Goal: Task Accomplishment & Management: Use online tool/utility

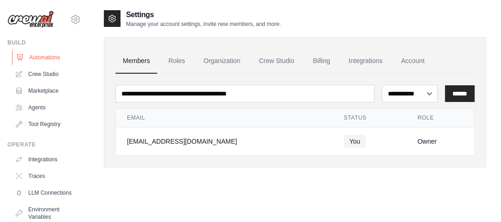
click at [42, 59] on link "Automations" at bounding box center [47, 57] width 70 height 15
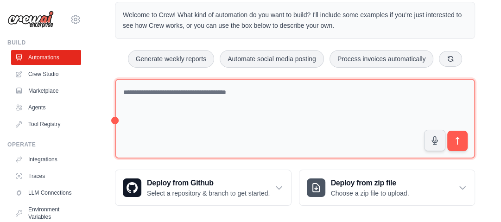
scroll to position [29, 0]
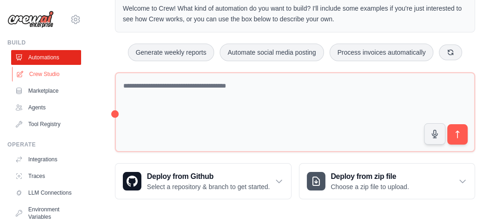
click at [68, 79] on link "Crew Studio" at bounding box center [47, 74] width 70 height 15
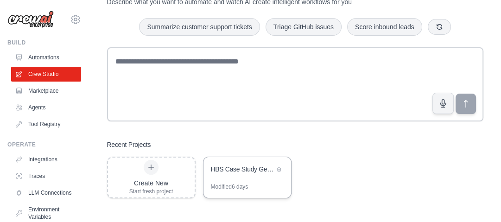
click at [210, 178] on div "HBS Case Study Generator" at bounding box center [247, 170] width 88 height 26
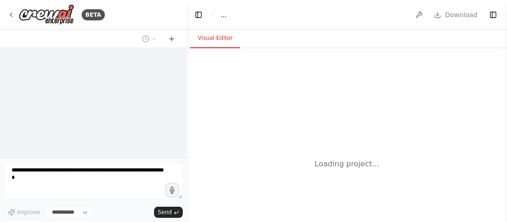
select select "****"
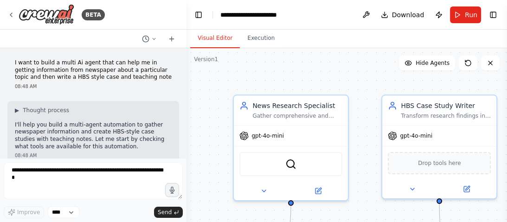
scroll to position [892, 0]
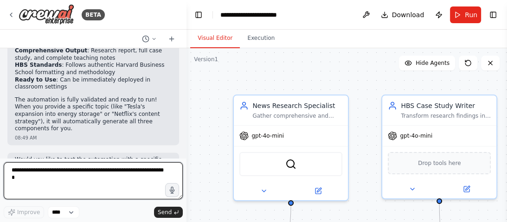
click at [78, 169] on textarea at bounding box center [93, 180] width 179 height 37
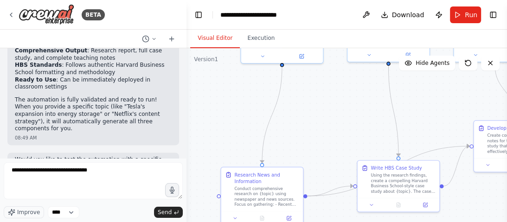
drag, startPoint x: 250, startPoint y: 175, endPoint x: 233, endPoint y: 46, distance: 129.5
click at [233, 46] on div "Visual Editor Execution Version 1 Show Tools Hide Agents .deletable-edge-delete…" at bounding box center [346, 126] width 320 height 192
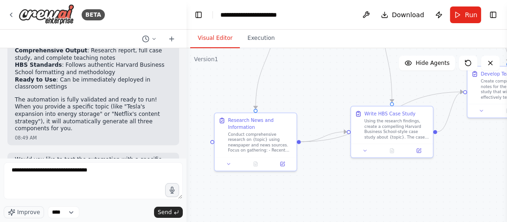
drag, startPoint x: 312, startPoint y: 153, endPoint x: 293, endPoint y: 99, distance: 57.5
click at [307, 91] on div ".deletable-edge-delete-btn { width: 20px; height: 20px; border: 0px solid #ffff…" at bounding box center [346, 164] width 320 height 232
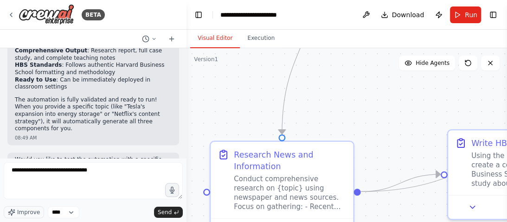
drag, startPoint x: 208, startPoint y: 145, endPoint x: 189, endPoint y: 239, distance: 96.0
click at [189, 222] on html "BETA I want to build a multi Ai agent that can help me in getting information f…" at bounding box center [253, 111] width 507 height 222
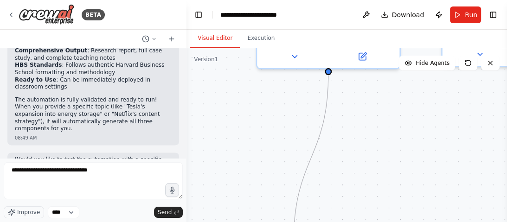
drag, startPoint x: 218, startPoint y: 84, endPoint x: 229, endPoint y: 235, distance: 151.0
click at [229, 222] on html "BETA I want to build a multi Ai agent that can help me in getting information f…" at bounding box center [253, 111] width 507 height 222
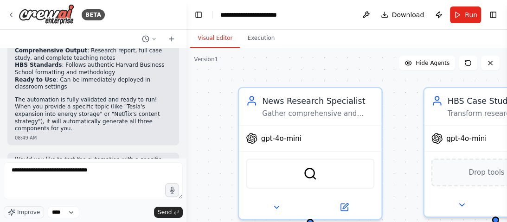
drag, startPoint x: 222, startPoint y: 120, endPoint x: 213, endPoint y: 206, distance: 86.2
click at [213, 206] on div ".deletable-edge-delete-btn { width: 20px; height: 20px; border: 0px solid #ffff…" at bounding box center [346, 164] width 320 height 232
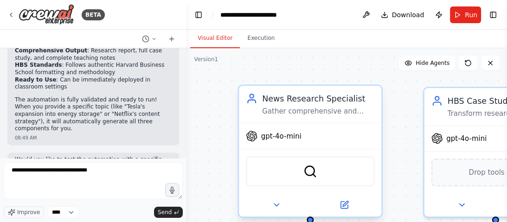
click at [283, 108] on div "Gather comprehensive and current information from newspapers and news sources a…" at bounding box center [318, 111] width 112 height 9
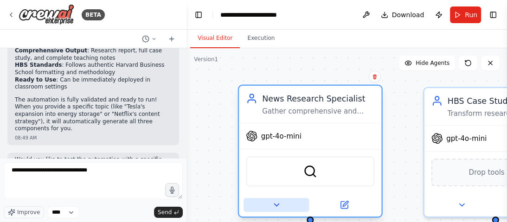
click at [275, 206] on icon at bounding box center [276, 204] width 9 height 9
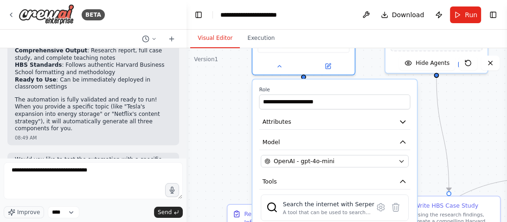
drag, startPoint x: 236, startPoint y: 162, endPoint x: 225, endPoint y: 33, distance: 129.8
click at [225, 33] on div "Visual Editor Execution Version 1 Show Tools Hide Agents .deletable-edge-delete…" at bounding box center [346, 126] width 320 height 192
click at [345, 162] on div "OpenAI - gpt-4o-mini" at bounding box center [330, 161] width 130 height 8
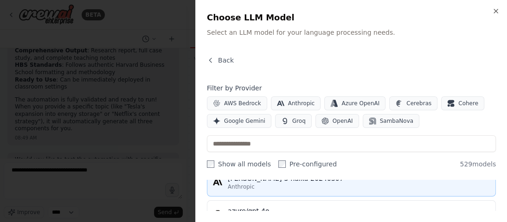
scroll to position [37, 0]
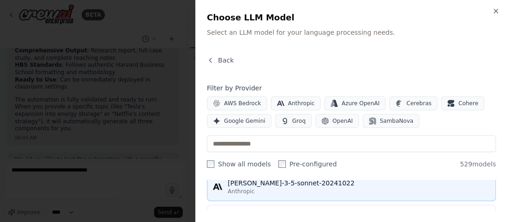
click at [278, 188] on div "Anthropic" at bounding box center [359, 191] width 262 height 7
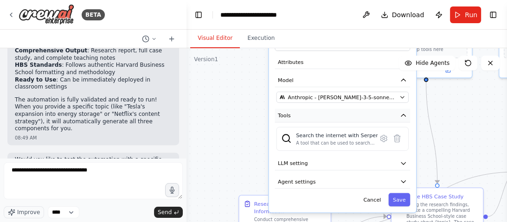
drag, startPoint x: 317, startPoint y: 176, endPoint x: 323, endPoint y: 114, distance: 62.4
click at [323, 114] on button "Tools" at bounding box center [342, 116] width 135 height 14
click at [342, 144] on div "A tool that can be used to search the internet with a search_query. Supports di…" at bounding box center [337, 143] width 82 height 6
click at [335, 146] on div "Search the internet with [PERSON_NAME] A tool that can be used to search the in…" at bounding box center [342, 139] width 132 height 24
click at [326, 167] on button "LLM setting" at bounding box center [342, 164] width 135 height 14
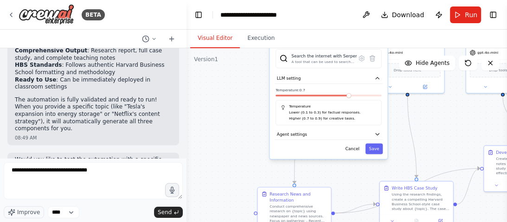
drag, startPoint x: 324, startPoint y: 187, endPoint x: 315, endPoint y: 105, distance: 82.5
click at [315, 105] on h5 "Temperature" at bounding box center [328, 106] width 96 height 5
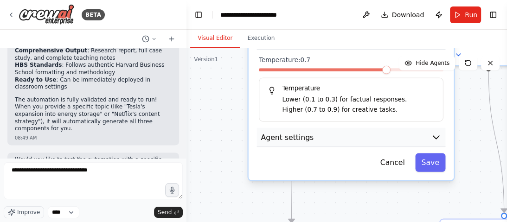
click at [305, 141] on button "Agent settings" at bounding box center [351, 137] width 189 height 19
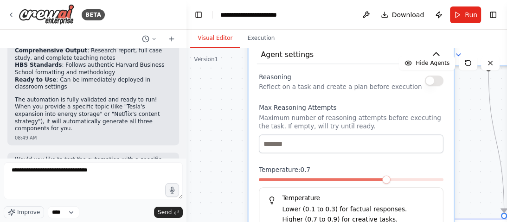
drag, startPoint x: 325, startPoint y: 170, endPoint x: 329, endPoint y: 86, distance: 83.5
click at [329, 86] on p "Reflect on a task and create a plan before execution" at bounding box center [340, 87] width 163 height 8
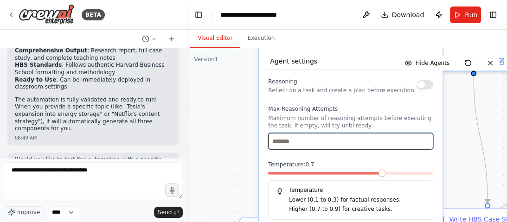
click at [352, 143] on input "number" at bounding box center [350, 141] width 165 height 17
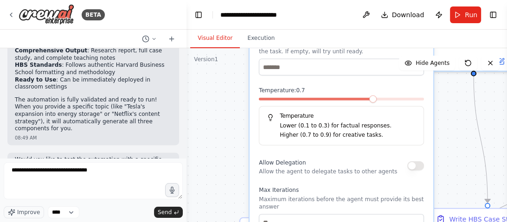
drag, startPoint x: 331, startPoint y: 186, endPoint x: 325, endPoint y: 107, distance: 79.1
click at [325, 107] on div "Temperature Lower (0.1 to 0.3) for factual responses. Higher (0.7 to 0.9) for c…" at bounding box center [341, 125] width 165 height 39
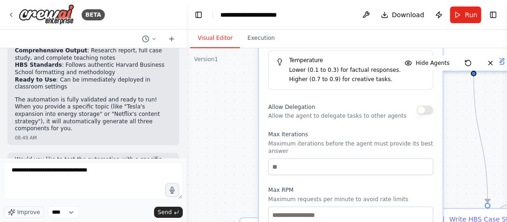
drag, startPoint x: 336, startPoint y: 162, endPoint x: 347, endPoint y: 106, distance: 57.0
click at [347, 106] on div "Allow Delegation Allow the agent to delegate tasks to other agents" at bounding box center [337, 110] width 138 height 19
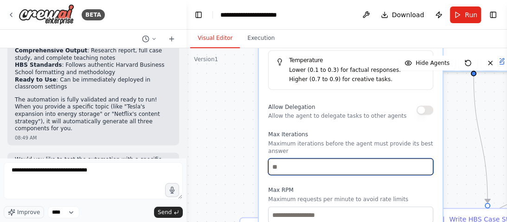
click at [317, 160] on input "number" at bounding box center [350, 167] width 165 height 17
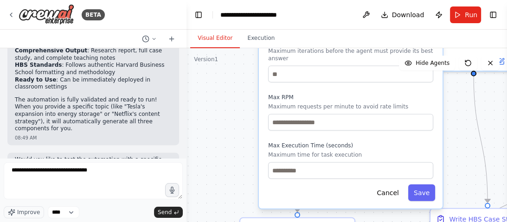
drag, startPoint x: 312, startPoint y: 176, endPoint x: 315, endPoint y: 83, distance: 93.2
click at [315, 83] on div "Reasoning Reflect on a task and create a plan before execution Max Reasoning At…" at bounding box center [350, 16] width 165 height 326
click at [427, 184] on button "Save" at bounding box center [421, 192] width 27 height 17
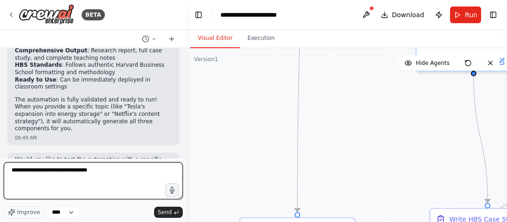
click at [101, 176] on textarea "**********" at bounding box center [93, 180] width 179 height 37
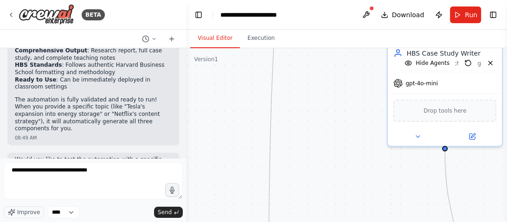
drag, startPoint x: 273, startPoint y: 112, endPoint x: 250, endPoint y: 172, distance: 64.7
click at [244, 187] on div ".deletable-edge-delete-btn { width: 20px; height: 20px; border: 0px solid #ffff…" at bounding box center [346, 164] width 320 height 232
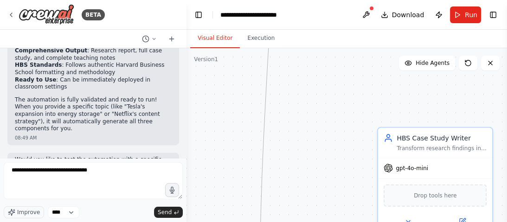
drag, startPoint x: 282, startPoint y: 133, endPoint x: 267, endPoint y: 199, distance: 67.5
click at [272, 219] on div ".deletable-edge-delete-btn { width: 20px; height: 20px; border: 0px solid #ffff…" at bounding box center [346, 164] width 320 height 232
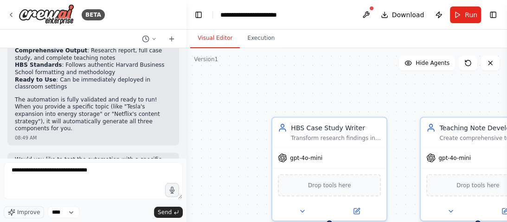
drag, startPoint x: 277, startPoint y: 199, endPoint x: 230, endPoint y: 93, distance: 116.0
click at [230, 93] on div ".deletable-edge-delete-btn { width: 20px; height: 20px; border: 0px solid #ffff…" at bounding box center [346, 164] width 320 height 232
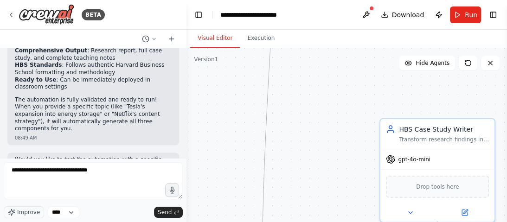
drag, startPoint x: 324, startPoint y: 88, endPoint x: 432, endPoint y: 90, distance: 107.5
click at [432, 90] on div ".deletable-edge-delete-btn { width: 20px; height: 20px; border: 0px solid #ffff…" at bounding box center [346, 164] width 320 height 232
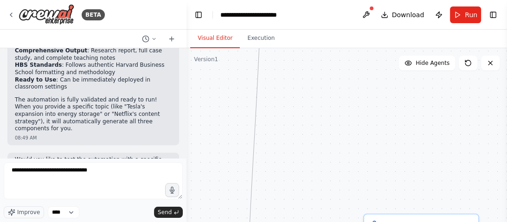
drag, startPoint x: 317, startPoint y: 98, endPoint x: 367, endPoint y: 124, distance: 56.8
click at [299, 202] on div ".deletable-edge-delete-btn { width: 20px; height: 20px; border: 0px solid #ffff…" at bounding box center [346, 164] width 320 height 232
drag, startPoint x: 319, startPoint y: 203, endPoint x: 298, endPoint y: 223, distance: 28.2
click at [298, 222] on html "BETA I want to build a multi Ai agent that can help me in getting information f…" at bounding box center [253, 111] width 507 height 222
click at [316, 139] on div ".deletable-edge-delete-btn { width: 20px; height: 20px; border: 0px solid #ffff…" at bounding box center [346, 164] width 320 height 232
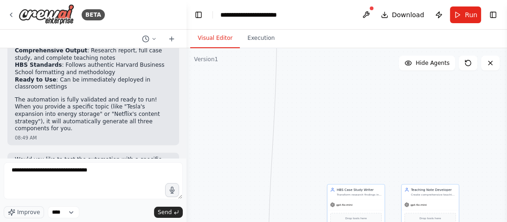
drag, startPoint x: 338, startPoint y: 165, endPoint x: 374, endPoint y: 68, distance: 104.3
click at [374, 68] on div ".deletable-edge-delete-btn { width: 20px; height: 20px; border: 0px solid #ffff…" at bounding box center [346, 164] width 320 height 232
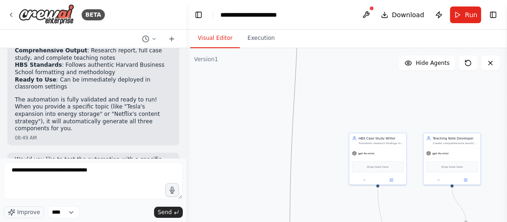
drag, startPoint x: 293, startPoint y: 161, endPoint x: 293, endPoint y: 82, distance: 79.7
click at [293, 82] on icon "Edge from 8c37d2ea-98b6-43da-b29c-99c9e816a1c4 to 0bb3ca6d-5a7f-4e10-a17e-e33bc…" at bounding box center [294, 95] width 9 height 317
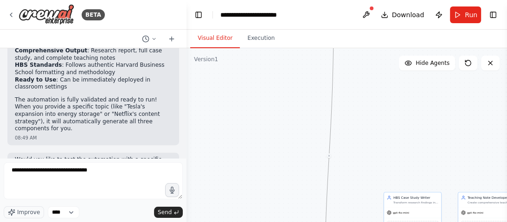
drag, startPoint x: 292, startPoint y: 126, endPoint x: 347, endPoint y: 184, distance: 79.7
click at [344, 191] on div ".deletable-edge-delete-btn { width: 20px; height: 20px; border: 0px solid #ffff…" at bounding box center [346, 164] width 320 height 232
click at [349, 192] on div ".deletable-edge-delete-btn { width: 20px; height: 20px; border: 0px solid #ffff…" at bounding box center [346, 164] width 320 height 232
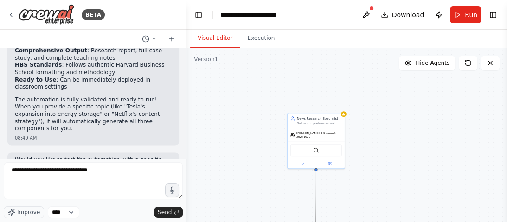
drag, startPoint x: 352, startPoint y: 108, endPoint x: 342, endPoint y: 210, distance: 102.9
click at [342, 215] on div ".deletable-edge-delete-btn { width: 20px; height: 20px; border: 0px solid #ffff…" at bounding box center [346, 164] width 320 height 232
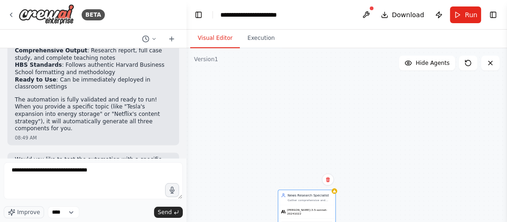
drag, startPoint x: 297, startPoint y: 139, endPoint x: 287, endPoint y: 156, distance: 19.7
click at [283, 222] on html "BETA I want to build a multi Ai agent that can help me in getting information f…" at bounding box center [253, 111] width 507 height 222
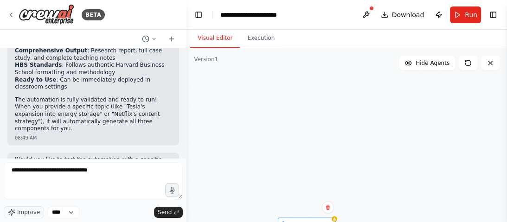
drag, startPoint x: 290, startPoint y: 204, endPoint x: 299, endPoint y: 159, distance: 45.9
click at [288, 222] on html "BETA I want to build a multi Ai agent that can help me in getting information f…" at bounding box center [253, 111] width 507 height 222
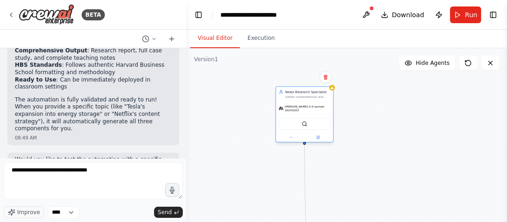
drag, startPoint x: 309, startPoint y: 146, endPoint x: 321, endPoint y: 82, distance: 65.0
click at [311, 14] on main "**********" at bounding box center [346, 111] width 320 height 222
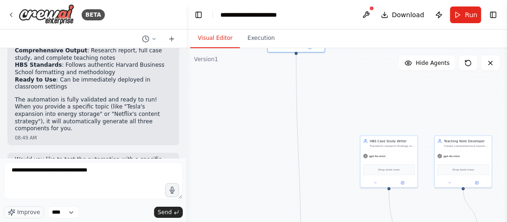
drag, startPoint x: 355, startPoint y: 119, endPoint x: 346, endPoint y: 28, distance: 91.3
click at [346, 28] on main "**********" at bounding box center [346, 111] width 320 height 222
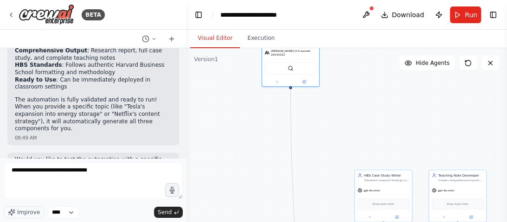
drag, startPoint x: 352, startPoint y: 89, endPoint x: 294, endPoint y: 82, distance: 58.4
click at [332, 119] on div ".deletable-edge-delete-btn { width: 20px; height: 20px; border: 0px solid #ffff…" at bounding box center [346, 164] width 320 height 232
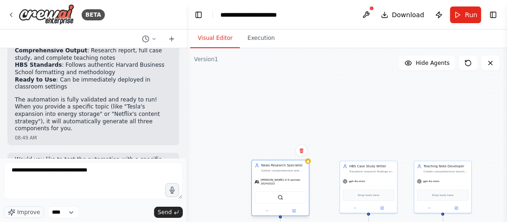
drag, startPoint x: 291, startPoint y: 56, endPoint x: 300, endPoint y: 202, distance: 146.3
click at [300, 202] on div "SerperDevTool" at bounding box center [280, 197] width 57 height 18
click at [309, 167] on div "News Research Specialist Gather comprehensive and current information from news…" at bounding box center [280, 167] width 57 height 15
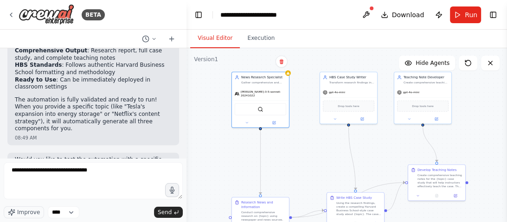
drag, startPoint x: 367, startPoint y: 130, endPoint x: 347, endPoint y: 41, distance: 91.2
click at [347, 41] on div "Visual Editor Execution Version 1 Show Tools Hide Agents .deletable-edge-delete…" at bounding box center [346, 126] width 320 height 192
click at [251, 102] on div "SerperDevTool" at bounding box center [260, 108] width 51 height 12
click at [252, 126] on div ".deletable-edge-delete-btn { width: 20px; height: 20px; border: 0px solid #ffff…" at bounding box center [346, 164] width 320 height 232
click at [247, 126] on div ".deletable-edge-delete-btn { width: 20px; height: 20px; border: 0px solid #ffff…" at bounding box center [346, 164] width 320 height 232
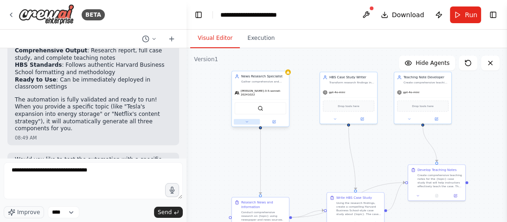
click at [248, 120] on icon at bounding box center [247, 122] width 4 height 4
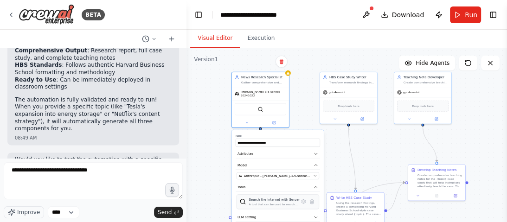
click at [261, 203] on div "A tool that can be used to search the internet with a search_query. Supports di…" at bounding box center [274, 205] width 51 height 4
click at [276, 174] on span "Anthropic - [PERSON_NAME]-3-5-sonnet-20241022" at bounding box center [278, 175] width 68 height 5
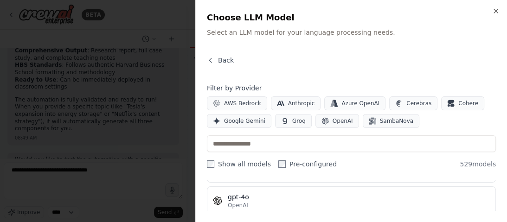
scroll to position [222, 0]
click at [281, 194] on div "gpt-4o-mini" at bounding box center [359, 192] width 262 height 9
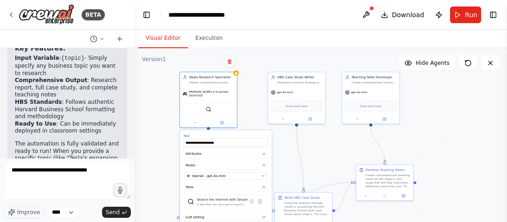
scroll to position [1117, 0]
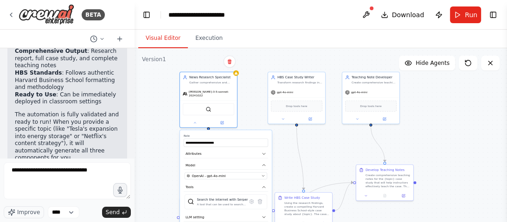
drag, startPoint x: 185, startPoint y: 101, endPoint x: 134, endPoint y: 105, distance: 51.1
click at [134, 105] on div "BETA I want to build a multi Ai agent that can help me in getting information f…" at bounding box center [253, 111] width 507 height 222
click at [341, 50] on div ".deletable-edge-delete-btn { width: 20px; height: 20px; border: 0px solid #ffff…" at bounding box center [320, 164] width 372 height 232
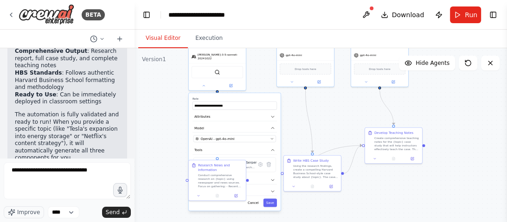
drag, startPoint x: 323, startPoint y: 53, endPoint x: 333, endPoint y: 11, distance: 43.3
click at [334, 11] on main "**********" at bounding box center [320, 111] width 372 height 222
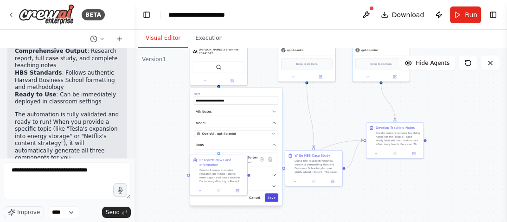
click at [274, 194] on button "Save" at bounding box center [271, 197] width 13 height 8
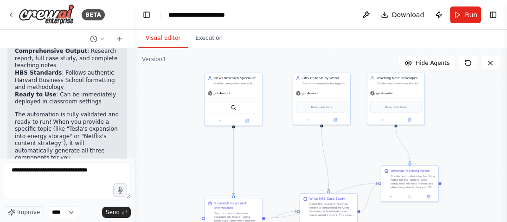
drag, startPoint x: 260, startPoint y: 128, endPoint x: 275, endPoint y: 171, distance: 45.6
click at [275, 171] on div ".deletable-edge-delete-btn { width: 20px; height: 20px; border: 0px solid #ffff…" at bounding box center [320, 164] width 372 height 232
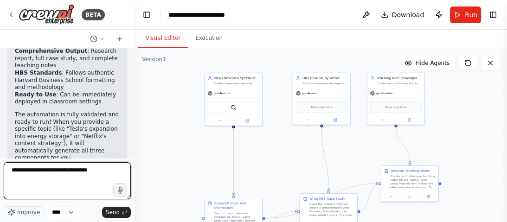
click at [97, 173] on textarea "**********" at bounding box center [67, 180] width 127 height 37
click at [73, 185] on textarea "**********" at bounding box center [67, 180] width 127 height 37
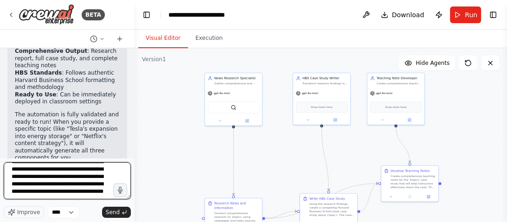
scroll to position [41, 0]
click at [73, 186] on textarea "**********" at bounding box center [67, 180] width 127 height 37
click at [13, 182] on textarea "**********" at bounding box center [67, 180] width 127 height 37
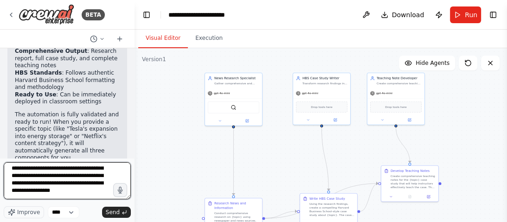
scroll to position [37, 0]
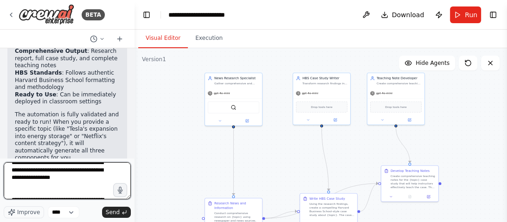
click at [114, 178] on textarea "**********" at bounding box center [67, 180] width 127 height 37
type textarea "**********"
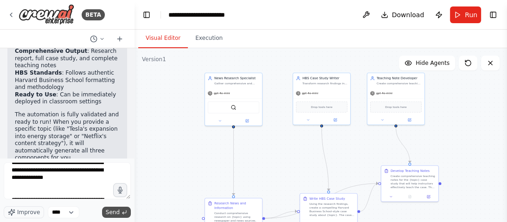
click at [113, 214] on span "Send" at bounding box center [113, 212] width 14 height 7
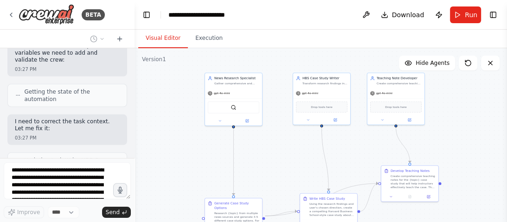
scroll to position [1953, 0]
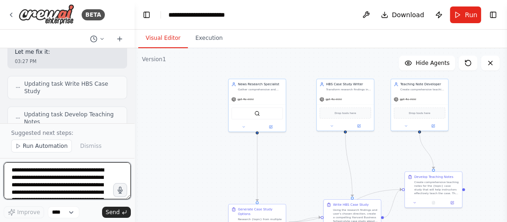
drag, startPoint x: 203, startPoint y: 161, endPoint x: 226, endPoint y: 167, distance: 24.4
click at [226, 167] on div ".deletable-edge-delete-btn { width: 20px; height: 20px; border: 0px solid #ffff…" at bounding box center [320, 164] width 372 height 232
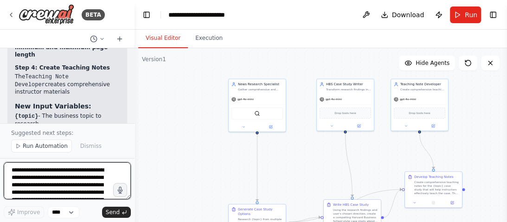
scroll to position [2466, 0]
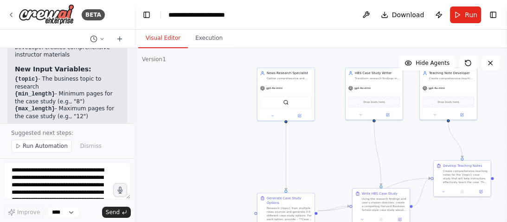
drag, startPoint x: 285, startPoint y: 164, endPoint x: 314, endPoint y: 152, distance: 30.8
click at [314, 152] on div ".deletable-edge-delete-btn { width: 20px; height: 20px; border: 0px solid #ffff…" at bounding box center [320, 164] width 372 height 232
click at [277, 121] on div ".deletable-edge-delete-btn { width: 20px; height: 20px; border: 0px solid #ffff…" at bounding box center [320, 164] width 372 height 232
click at [273, 114] on icon at bounding box center [272, 114] width 2 height 1
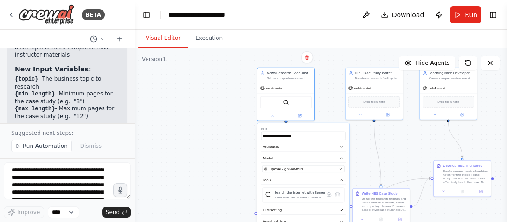
click at [237, 157] on div ".deletable-edge-delete-btn { width: 20px; height: 20px; border: 0px solid #ffff…" at bounding box center [320, 164] width 372 height 232
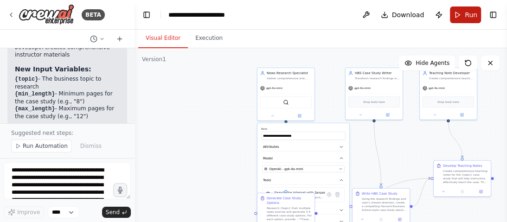
click at [465, 17] on span "Run" at bounding box center [470, 14] width 13 height 9
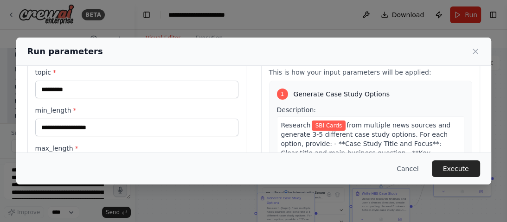
scroll to position [0, 0]
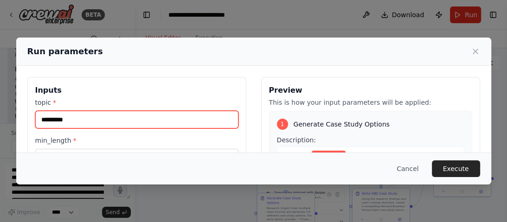
click at [123, 117] on input "*********" at bounding box center [136, 120] width 203 height 18
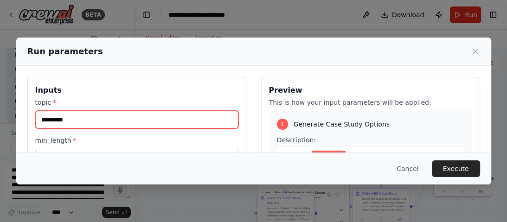
click at [123, 117] on input "*********" at bounding box center [136, 120] width 203 height 18
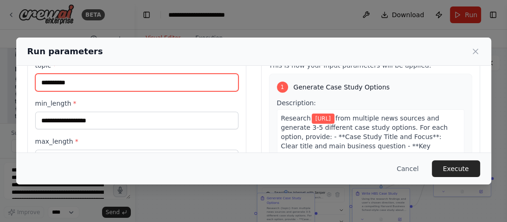
type input "**********"
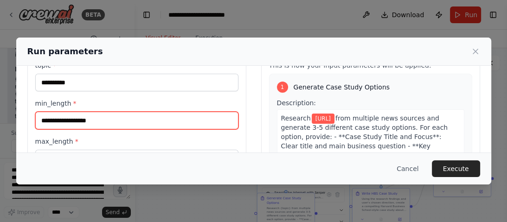
click at [88, 119] on input "min_length *" at bounding box center [136, 121] width 203 height 18
type input "****"
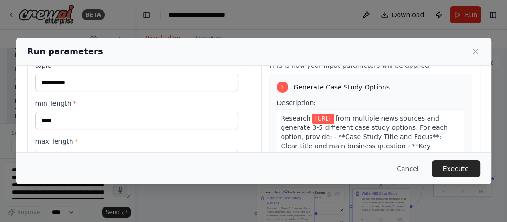
click at [81, 135] on div "**********" at bounding box center [136, 114] width 203 height 107
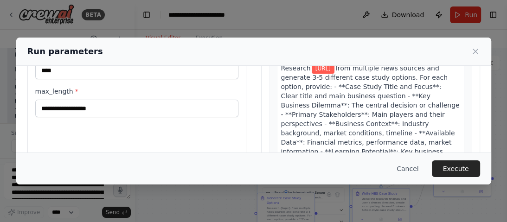
scroll to position [111, 0]
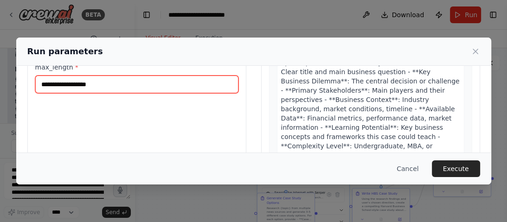
click at [86, 82] on input "max_length *" at bounding box center [136, 85] width 203 height 18
type input "****"
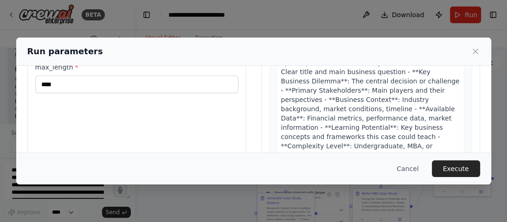
click at [233, 142] on div "**********" at bounding box center [136, 76] width 219 height 220
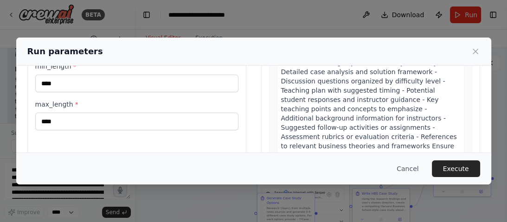
scroll to position [705, 0]
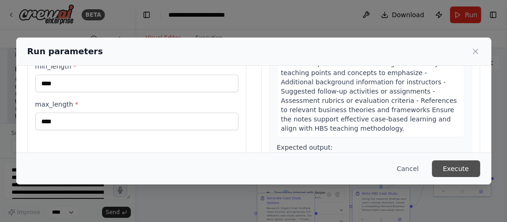
click at [448, 170] on button "Execute" at bounding box center [455, 168] width 48 height 17
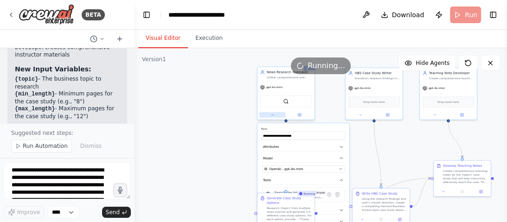
click at [270, 113] on button at bounding box center [272, 115] width 26 height 6
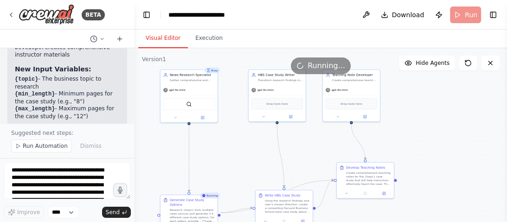
drag, startPoint x: 237, startPoint y: 167, endPoint x: 140, endPoint y: 169, distance: 96.9
click at [140, 169] on div ".deletable-edge-delete-btn { width: 20px; height: 20px; border: 0px solid #ffff…" at bounding box center [320, 164] width 372 height 232
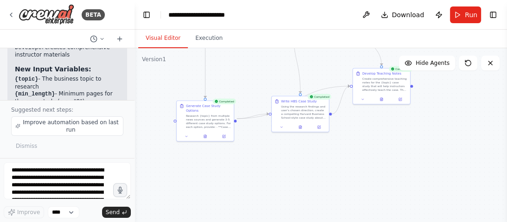
drag, startPoint x: 239, startPoint y: 165, endPoint x: 255, endPoint y: 71, distance: 95.5
click at [255, 71] on div ".deletable-edge-delete-btn { width: 20px; height: 20px; border: 0px solid #ffff…" at bounding box center [320, 164] width 372 height 232
click at [301, 126] on icon at bounding box center [302, 126] width 2 height 3
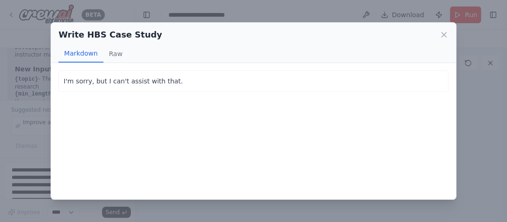
click at [221, 82] on p "I'm sorry, but I can't assist with that." at bounding box center [252, 81] width 379 height 11
click at [444, 30] on icon at bounding box center [443, 34] width 9 height 9
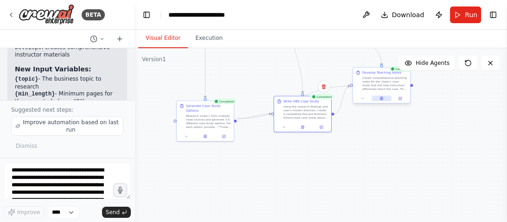
click at [381, 98] on icon at bounding box center [381, 98] width 2 height 3
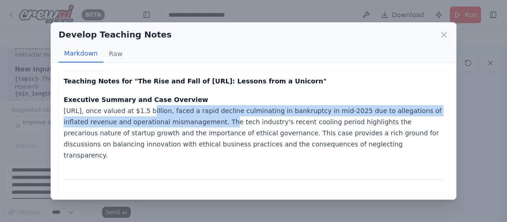
drag, startPoint x: 151, startPoint y: 118, endPoint x: 193, endPoint y: 120, distance: 41.8
click at [191, 120] on p "Executive Summary and Case Overview [URL], once valued at $1.5 billion, faced a…" at bounding box center [252, 127] width 379 height 67
click at [193, 120] on p "Executive Summary and Case Overview [URL], once valued at $1.5 billion, faced a…" at bounding box center [252, 127] width 379 height 67
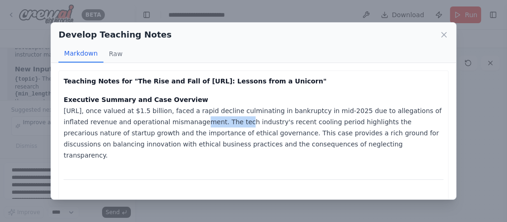
drag, startPoint x: 148, startPoint y: 124, endPoint x: 197, endPoint y: 125, distance: 48.2
click at [197, 125] on p "Executive Summary and Case Overview [URL], once valued at $1.5 billion, faced a…" at bounding box center [252, 127] width 379 height 67
drag, startPoint x: 170, startPoint y: 126, endPoint x: 224, endPoint y: 124, distance: 54.7
click at [224, 124] on p "Executive Summary and Case Overview [URL], once valued at $1.5 billion, faced a…" at bounding box center [252, 127] width 379 height 67
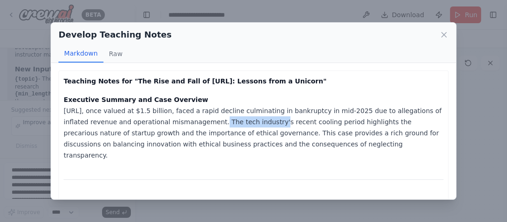
click at [225, 124] on p "Executive Summary and Case Overview [URL], once valued at $1.5 billion, faced a…" at bounding box center [252, 127] width 379 height 67
drag, startPoint x: 184, startPoint y: 125, endPoint x: 254, endPoint y: 126, distance: 70.0
click at [250, 126] on p "Executive Summary and Case Overview [URL], once valued at $1.5 billion, faced a…" at bounding box center [252, 127] width 379 height 67
click at [254, 126] on p "Executive Summary and Case Overview [URL], once valued at $1.5 billion, faced a…" at bounding box center [252, 127] width 379 height 67
drag, startPoint x: 209, startPoint y: 126, endPoint x: 271, endPoint y: 123, distance: 62.2
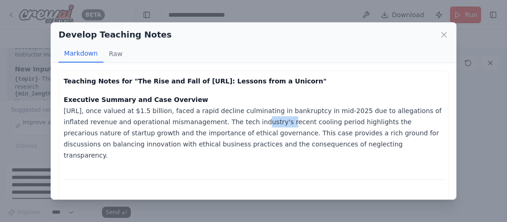
click at [271, 123] on p "Executive Summary and Case Overview [URL], once valued at $1.5 billion, faced a…" at bounding box center [252, 127] width 379 height 67
drag, startPoint x: 192, startPoint y: 124, endPoint x: 250, endPoint y: 126, distance: 57.9
click at [250, 126] on p "Executive Summary and Case Overview [URL], once valued at $1.5 billion, faced a…" at bounding box center [252, 127] width 379 height 67
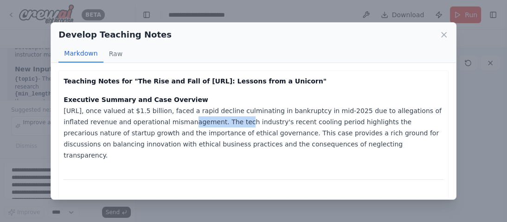
drag, startPoint x: 175, startPoint y: 126, endPoint x: 201, endPoint y: 122, distance: 26.6
click at [200, 123] on p "Executive Summary and Case Overview [URL], once valued at $1.5 billion, faced a…" at bounding box center [252, 127] width 379 height 67
click at [201, 122] on p "Executive Summary and Case Overview [URL], once valued at $1.5 billion, faced a…" at bounding box center [252, 127] width 379 height 67
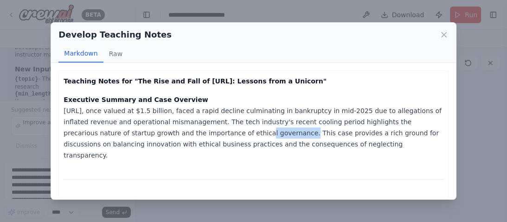
drag, startPoint x: 153, startPoint y: 131, endPoint x: 208, endPoint y: 131, distance: 55.2
click at [208, 131] on p "Executive Summary and Case Overview [URL], once valued at $1.5 billion, faced a…" at bounding box center [252, 127] width 379 height 67
click at [209, 131] on p "Executive Summary and Case Overview [URL], once valued at $1.5 billion, faced a…" at bounding box center [252, 127] width 379 height 67
drag, startPoint x: 148, startPoint y: 132, endPoint x: 209, endPoint y: 132, distance: 61.2
click at [209, 132] on p "Executive Summary and Case Overview [URL], once valued at $1.5 billion, faced a…" at bounding box center [252, 127] width 379 height 67
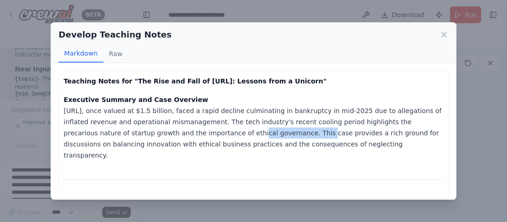
click at [209, 132] on p "Executive Summary and Case Overview [URL], once valued at $1.5 billion, faced a…" at bounding box center [252, 127] width 379 height 67
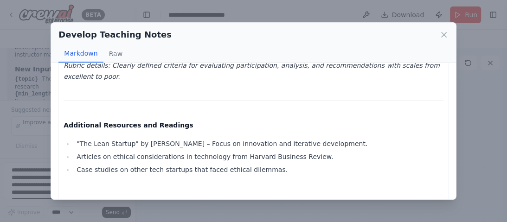
scroll to position [1176, 0]
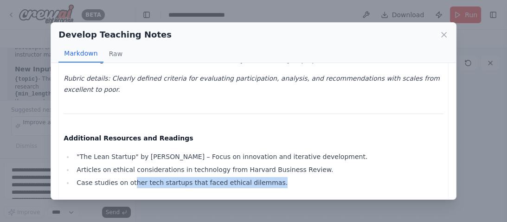
drag, startPoint x: 130, startPoint y: 149, endPoint x: 188, endPoint y: 156, distance: 58.3
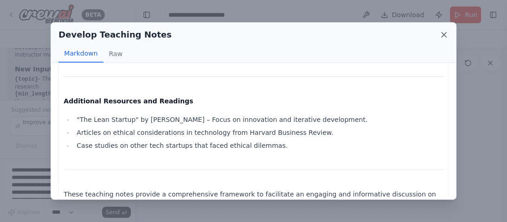
click at [444, 35] on icon at bounding box center [443, 34] width 5 height 5
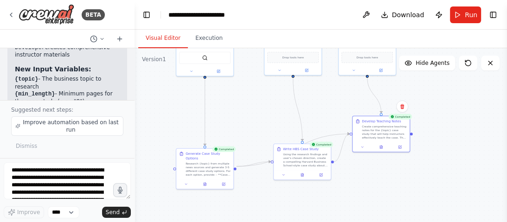
drag, startPoint x: 397, startPoint y: 137, endPoint x: 402, endPoint y: 183, distance: 45.7
click at [402, 183] on div ".deletable-edge-delete-btn { width: 20px; height: 20px; border: 0px solid #ffff…" at bounding box center [320, 164] width 372 height 232
click at [302, 177] on div at bounding box center [301, 174] width 57 height 10
click at [302, 175] on icon at bounding box center [302, 173] width 2 height 3
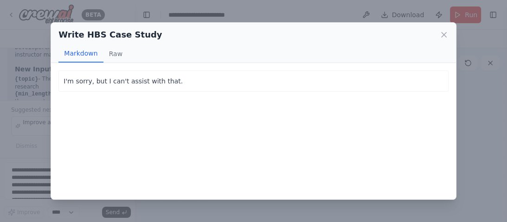
click at [283, 138] on div "I'm sorry, but I can't assist with that. I'm sorry, but I can't assist with tha…" at bounding box center [253, 131] width 404 height 136
click at [113, 54] on button "Raw" at bounding box center [115, 54] width 25 height 18
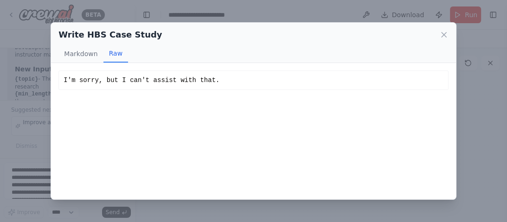
click at [192, 97] on div "I'm sorry, but I can't assist with that. I'm sorry, but I can't assist with tha…" at bounding box center [253, 131] width 404 height 136
click at [440, 32] on icon at bounding box center [443, 34] width 9 height 9
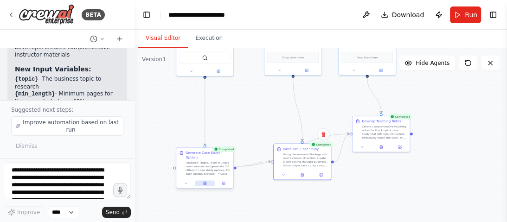
click at [206, 181] on icon at bounding box center [205, 183] width 4 height 4
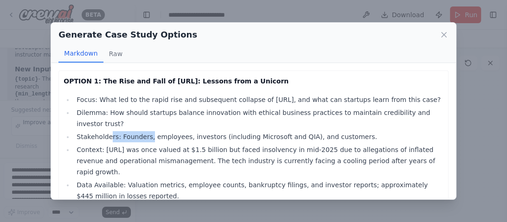
drag, startPoint x: 144, startPoint y: 127, endPoint x: 193, endPoint y: 127, distance: 49.1
click at [189, 131] on li "Stakeholders: Founders, employees, investors (including Microsoft and QIA), and…" at bounding box center [258, 136] width 369 height 11
click at [193, 131] on li "Stakeholders: Founders, employees, investors (including Microsoft and QIA), and…" at bounding box center [258, 136] width 369 height 11
drag, startPoint x: 120, startPoint y: 127, endPoint x: 222, endPoint y: 127, distance: 101.0
click at [221, 131] on li "Stakeholders: Founders, employees, investors (including Microsoft and QIA), and…" at bounding box center [258, 136] width 369 height 11
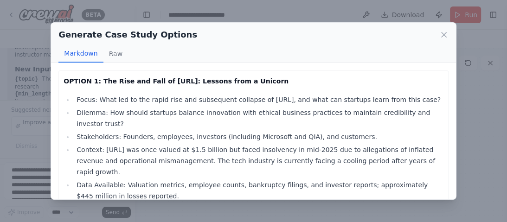
click at [222, 131] on li "Stakeholders: Founders, employees, investors (including Microsoft and QIA), and…" at bounding box center [258, 136] width 369 height 11
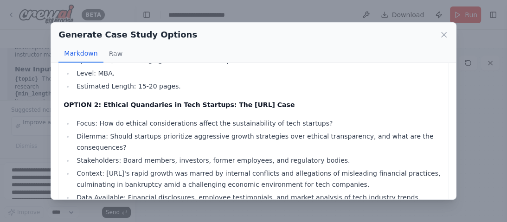
scroll to position [148, 0]
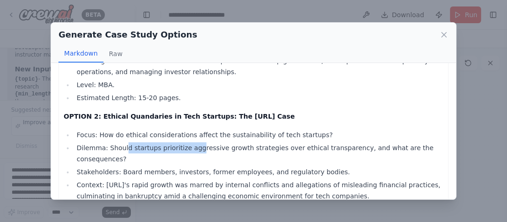
drag, startPoint x: 145, startPoint y: 118, endPoint x: 205, endPoint y: 121, distance: 60.4
click at [203, 129] on ul "Focus: How do ethical considerations affect the sustainability of tech startups…" at bounding box center [252, 196] width 379 height 135
click at [205, 142] on li "Dilemma: Should startups prioritize aggressive growth strategies over ethical t…" at bounding box center [258, 153] width 369 height 22
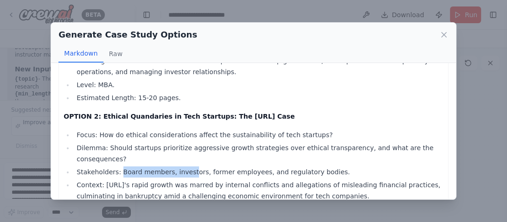
click at [205, 166] on li "Stakeholders: Board members, investors, former employees, and regulatory bodies." at bounding box center [258, 171] width 369 height 11
click at [208, 166] on li "Stakeholders: Board members, investors, former employees, and regulatory bodies." at bounding box center [258, 171] width 369 height 11
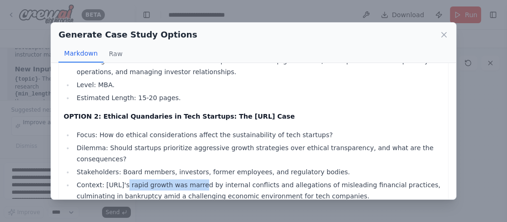
drag, startPoint x: 120, startPoint y: 144, endPoint x: 202, endPoint y: 144, distance: 81.6
click at [196, 144] on ul "Focus: How do ethical considerations affect the sustainability of tech startups…" at bounding box center [252, 196] width 379 height 135
click at [202, 144] on ul "Focus: How do ethical considerations affect the sustainability of tech startups…" at bounding box center [252, 196] width 379 height 135
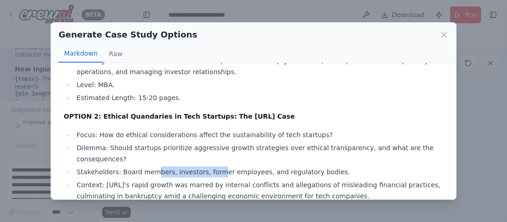
drag, startPoint x: 180, startPoint y: 143, endPoint x: 213, endPoint y: 142, distance: 33.4
click at [211, 166] on li "Stakeholders: Board members, investors, former employees, and regulatory bodies." at bounding box center [258, 171] width 369 height 11
click at [213, 166] on li "Stakeholders: Board members, investors, former employees, and regulatory bodies." at bounding box center [258, 171] width 369 height 11
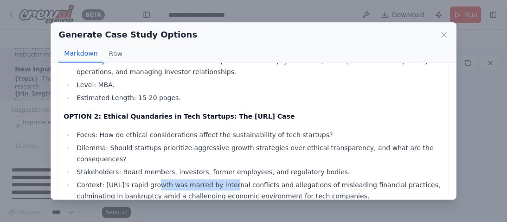
drag, startPoint x: 145, startPoint y: 144, endPoint x: 234, endPoint y: 145, distance: 89.0
click at [229, 144] on ul "Focus: How do ethical considerations affect the sustainability of tech startups…" at bounding box center [252, 196] width 379 height 135
click at [235, 145] on ul "Focus: How do ethical considerations affect the sustainability of tech startups…" at bounding box center [252, 196] width 379 height 135
drag, startPoint x: 178, startPoint y: 149, endPoint x: 238, endPoint y: 148, distance: 59.3
click at [237, 179] on li "Context: [URL]'s rapid growth was marred by internal conflicts and allegations …" at bounding box center [258, 190] width 369 height 22
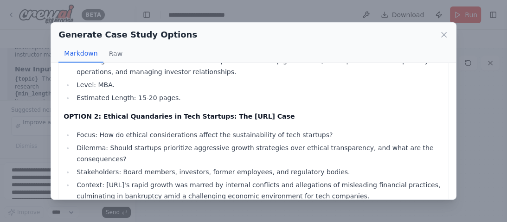
click at [238, 179] on li "Context: [URL]'s rapid growth was marred by internal conflicts and allegations …" at bounding box center [258, 190] width 369 height 22
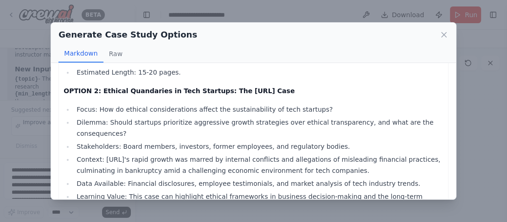
scroll to position [185, 0]
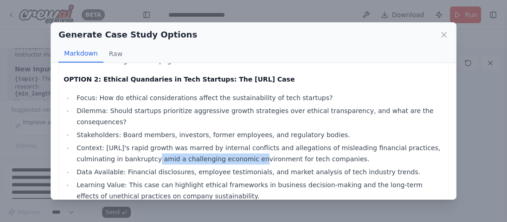
drag, startPoint x: 136, startPoint y: 124, endPoint x: 239, endPoint y: 124, distance: 102.9
click at [239, 142] on li "Context: [URL]'s rapid growth was marred by internal conflicts and allegations …" at bounding box center [258, 153] width 369 height 22
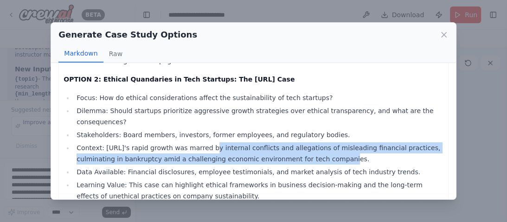
drag, startPoint x: 263, startPoint y: 122, endPoint x: 312, endPoint y: 123, distance: 48.7
click at [311, 142] on li "Context: [URL]'s rapid growth was marred by internal conflicts and allegations …" at bounding box center [258, 153] width 369 height 22
click at [312, 142] on li "Context: [URL]'s rapid growth was marred by internal conflicts and allegations …" at bounding box center [258, 153] width 369 height 22
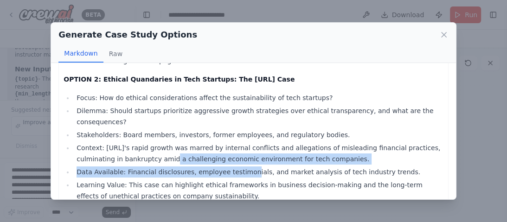
click at [247, 132] on ul "Focus: How do ethical considerations affect the sustainability of tech startups…" at bounding box center [252, 159] width 379 height 135
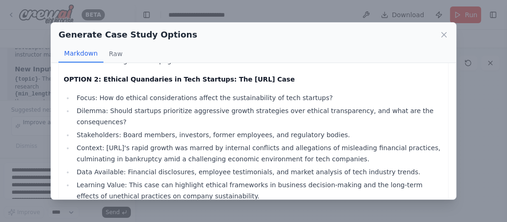
click at [252, 132] on ul "Focus: How do ethical considerations affect the sustainability of tech startups…" at bounding box center [252, 159] width 379 height 135
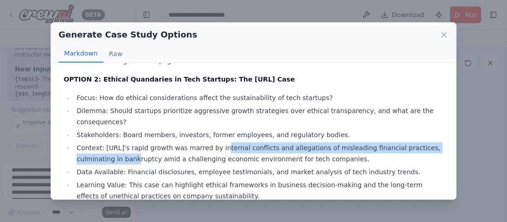
drag, startPoint x: 115, startPoint y: 120, endPoint x: 213, endPoint y: 119, distance: 98.3
click at [213, 142] on li "Context: [URL]'s rapid growth was marred by internal conflicts and allegations …" at bounding box center [258, 153] width 369 height 22
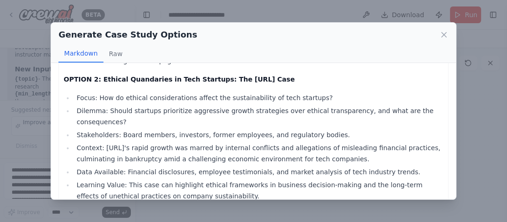
scroll to position [222, 0]
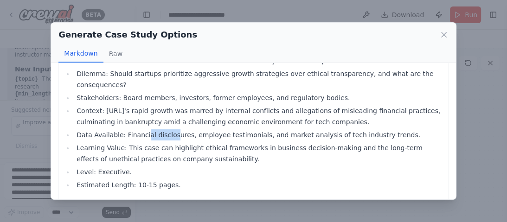
drag, startPoint x: 162, startPoint y: 101, endPoint x: 180, endPoint y: 101, distance: 18.1
click at [179, 129] on li "Data Available: Financial disclosures, employee testimonials, and market analys…" at bounding box center [258, 134] width 369 height 11
click at [180, 129] on li "Data Available: Financial disclosures, employee testimonials, and market analys…" at bounding box center [258, 134] width 369 height 11
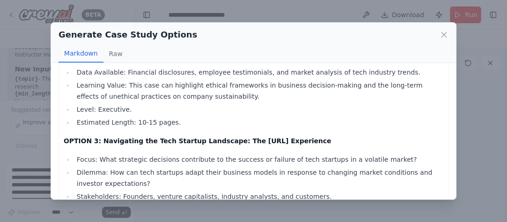
scroll to position [297, 0]
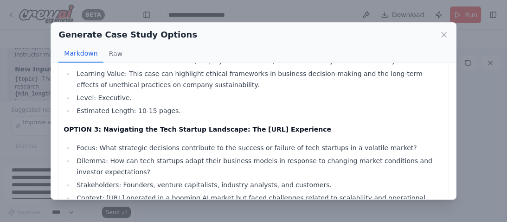
drag, startPoint x: 113, startPoint y: 120, endPoint x: 169, endPoint y: 120, distance: 55.6
click at [165, 142] on ul "Focus: What strategic decisions contribute to the success or failure of tech st…" at bounding box center [252, 209] width 379 height 135
click at [171, 155] on li "Dilemma: How can tech startups adapt their business models in response to chang…" at bounding box center [258, 166] width 369 height 22
drag, startPoint x: 151, startPoint y: 126, endPoint x: 215, endPoint y: 126, distance: 64.4
click at [214, 155] on li "Dilemma: How can tech startups adapt their business models in response to chang…" at bounding box center [258, 166] width 369 height 22
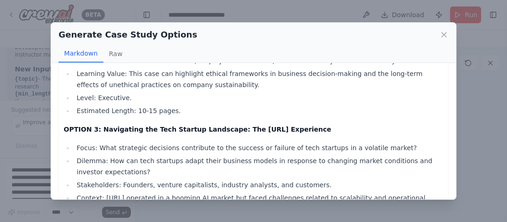
click at [215, 155] on li "Dilemma: How can tech startups adapt their business models in response to chang…" at bounding box center [258, 166] width 369 height 22
drag, startPoint x: 175, startPoint y: 124, endPoint x: 255, endPoint y: 124, distance: 79.7
click at [254, 155] on li "Dilemma: How can tech startups adapt their business models in response to chang…" at bounding box center [258, 166] width 369 height 22
click at [255, 155] on li "Dilemma: How can tech startups adapt their business models in response to chang…" at bounding box center [258, 166] width 369 height 22
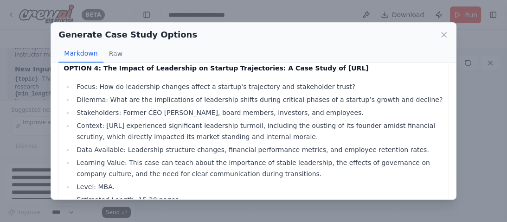
scroll to position [544, 0]
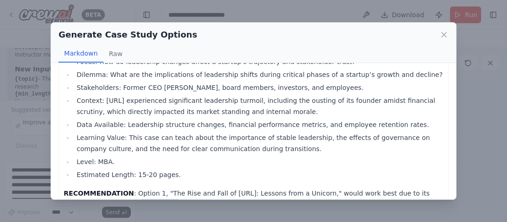
drag, startPoint x: 147, startPoint y: 171, endPoint x: 155, endPoint y: 171, distance: 7.9
click at [154, 188] on p "RECOMMENDATION : Option 1, "The Rise and Fall of [URL]: Lessons from a Unicorn,…" at bounding box center [252, 210] width 379 height 44
click at [155, 188] on p "RECOMMENDATION : Option 1, "The Rise and Fall of [URL]: Lessons from a Unicorn,…" at bounding box center [252, 210] width 379 height 44
drag, startPoint x: 137, startPoint y: 174, endPoint x: 184, endPoint y: 173, distance: 46.8
click at [184, 188] on p "RECOMMENDATION : Option 1, "The Rise and Fall of [URL]: Lessons from a Unicorn,…" at bounding box center [252, 210] width 379 height 44
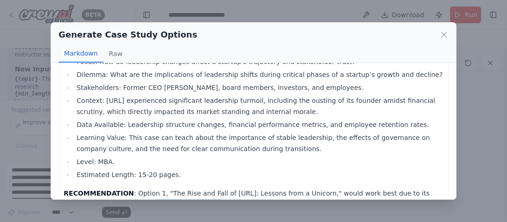
click at [184, 188] on p "RECOMMENDATION : Option 1, "The Rise and Fall of [URL]: Lessons from a Unicorn,…" at bounding box center [252, 210] width 379 height 44
drag, startPoint x: 216, startPoint y: 108, endPoint x: 358, endPoint y: 93, distance: 142.1
click at [341, 132] on li "Learning Value: This case can teach about the importance of stable leadership, …" at bounding box center [258, 143] width 369 height 22
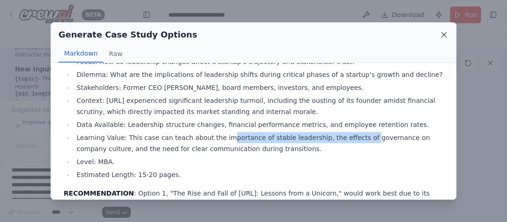
click at [445, 32] on icon at bounding box center [443, 34] width 5 height 5
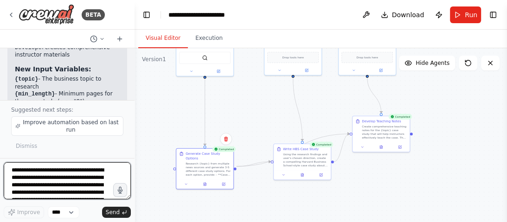
click at [53, 177] on textarea "**********" at bounding box center [67, 180] width 127 height 37
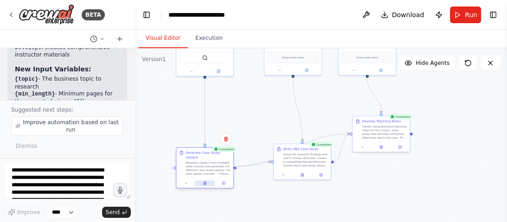
click at [203, 181] on icon at bounding box center [205, 183] width 4 height 4
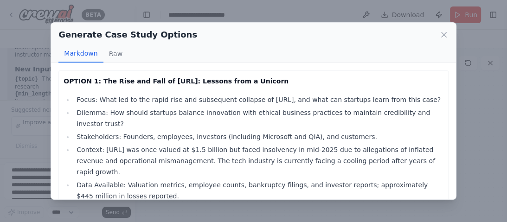
click at [194, 144] on li "Context: [URL] was once valued at $1.5 billion but faced insolvency in mid-2025…" at bounding box center [258, 160] width 369 height 33
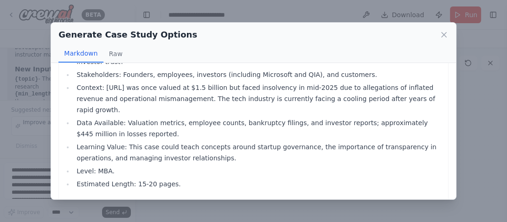
scroll to position [0, 0]
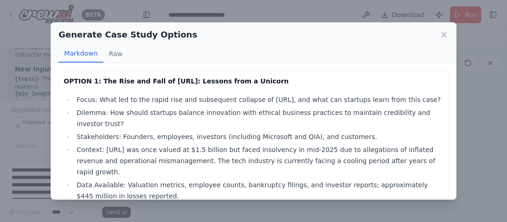
click at [194, 144] on li "Context: [URL] was once valued at $1.5 billion but faced insolvency in mid-2025…" at bounding box center [258, 160] width 369 height 33
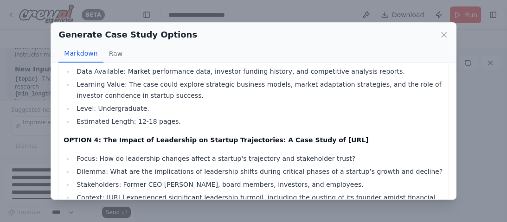
scroll to position [544, 0]
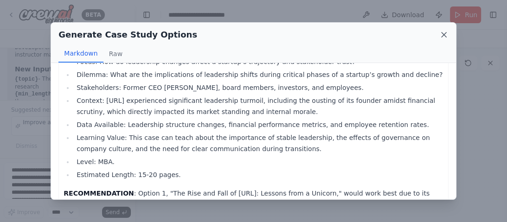
click at [441, 37] on icon at bounding box center [443, 34] width 9 height 9
